Goal: Task Accomplishment & Management: Manage account settings

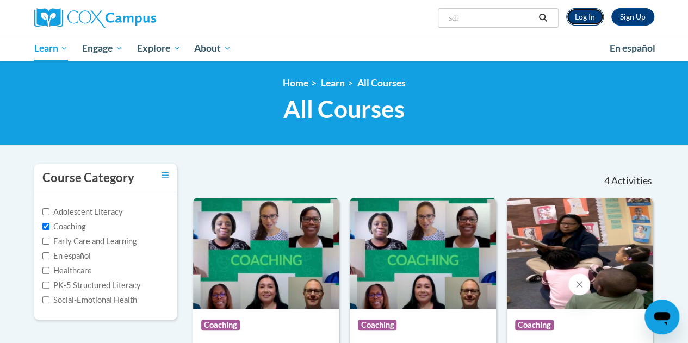
click at [589, 17] on link "Log In" at bounding box center [585, 16] width 38 height 17
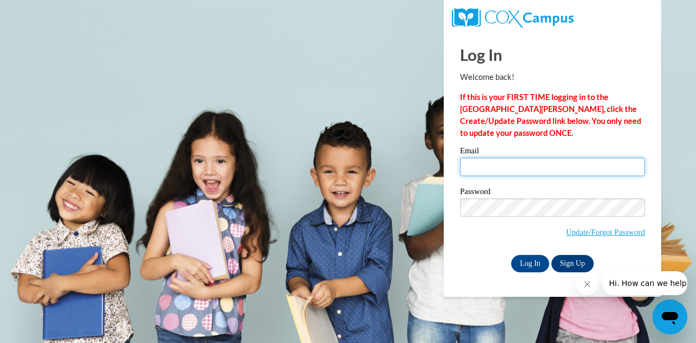
type input "jones.carla.j@muscogee.k12.ga.us"
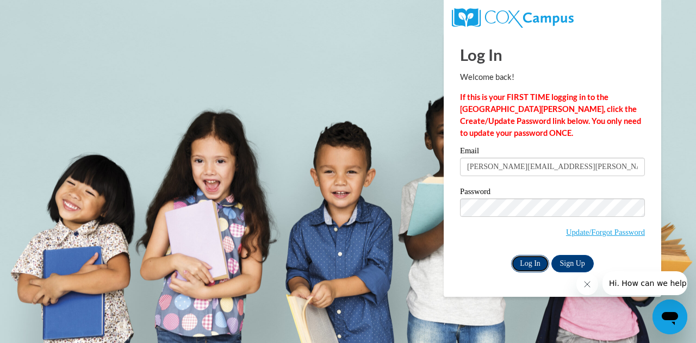
click at [530, 266] on input "Log In" at bounding box center [530, 263] width 38 height 17
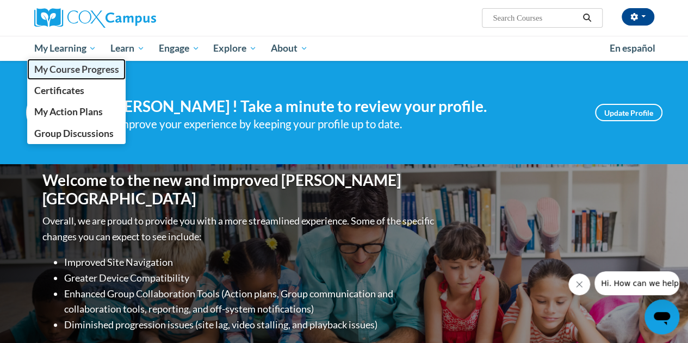
click at [51, 60] on link "My Course Progress" at bounding box center [76, 69] width 99 height 21
